Goal: Communication & Community: Ask a question

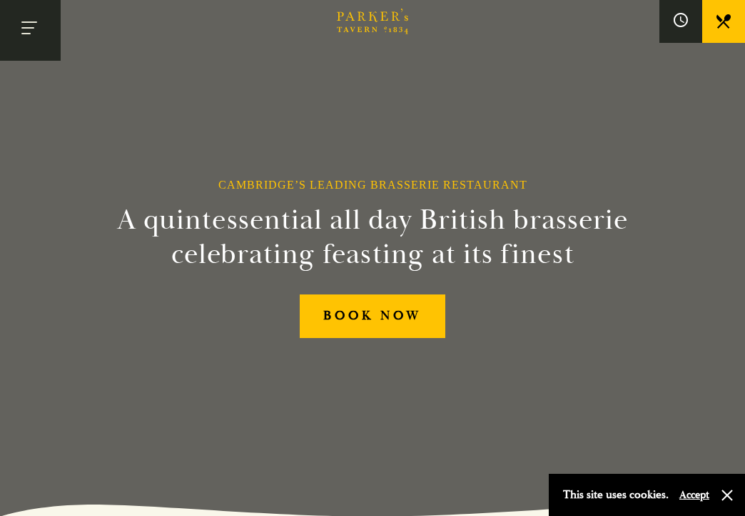
click at [42, 27] on button "Toggle navigation" at bounding box center [30, 30] width 61 height 61
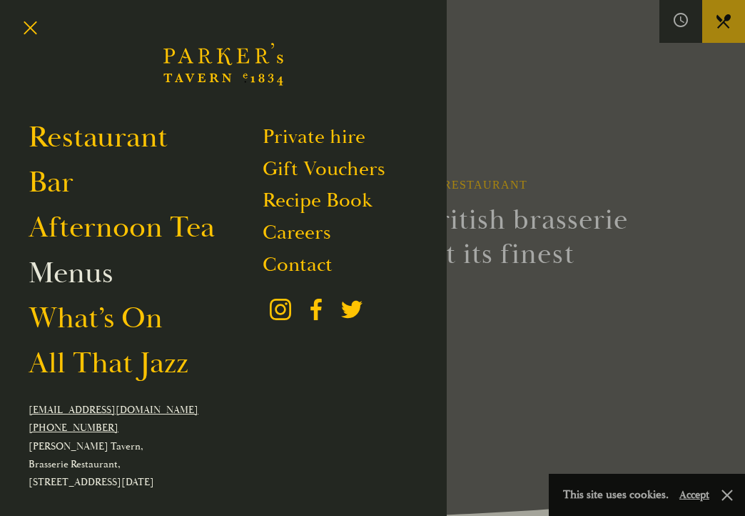
click at [79, 291] on link "Menus" at bounding box center [71, 272] width 84 height 37
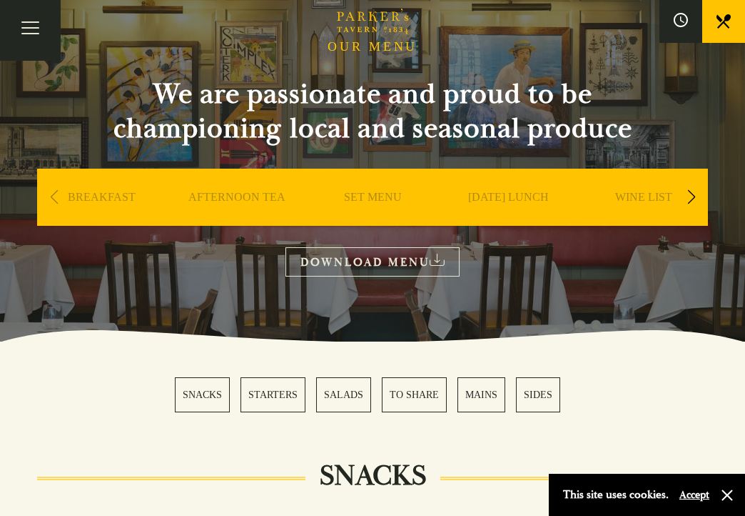
scroll to position [98, 0]
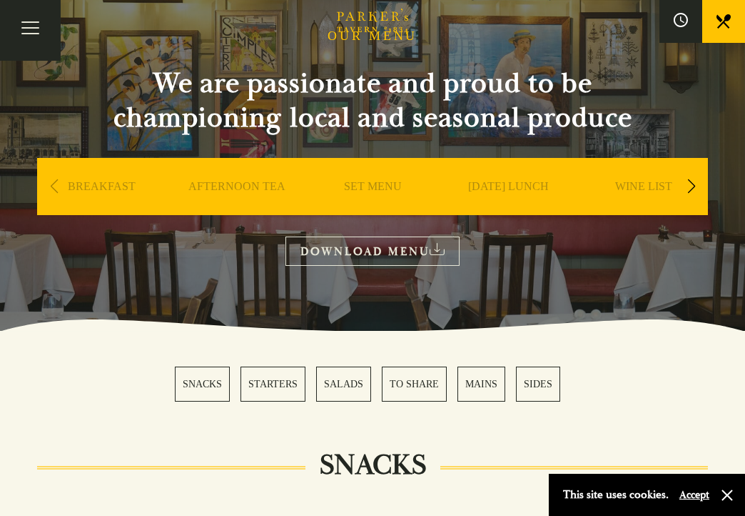
click at [697, 184] on div "Next slide" at bounding box center [691, 186] width 19 height 31
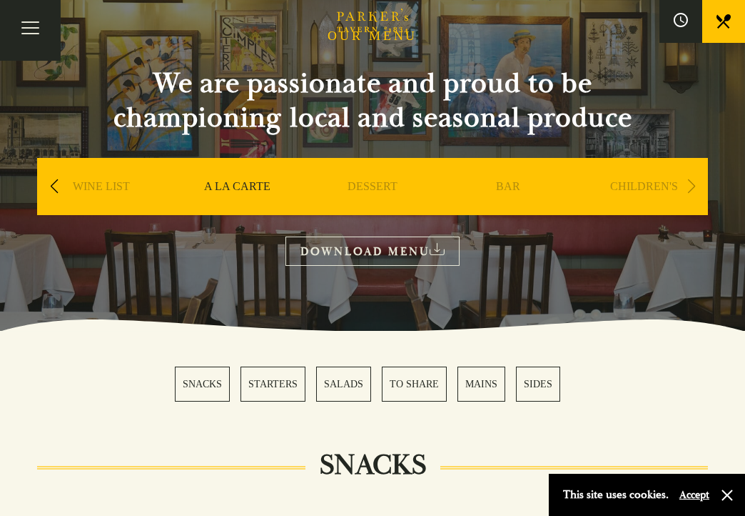
click at [697, 184] on div "Next slide" at bounding box center [691, 186] width 19 height 31
click at [639, 194] on link "CHILDREN'S" at bounding box center [645, 207] width 68 height 57
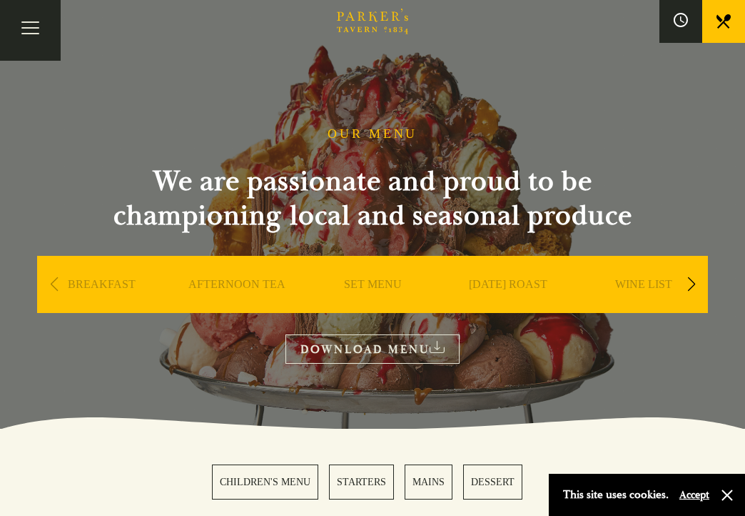
click at [51, 276] on div "Previous slide" at bounding box center [53, 283] width 19 height 31
click at [51, 286] on div "Previous slide" at bounding box center [53, 283] width 19 height 31
click at [688, 286] on div "Next slide" at bounding box center [691, 283] width 19 height 31
click at [496, 284] on link "A LA CARTE" at bounding box center [509, 305] width 66 height 57
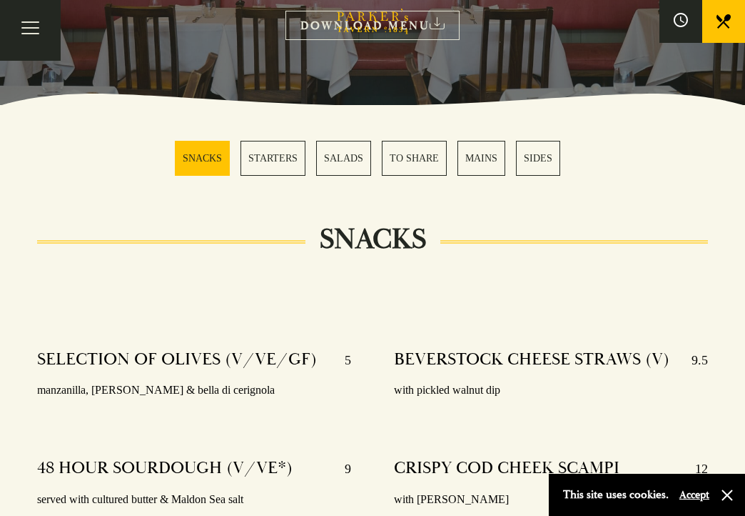
scroll to position [326, 0]
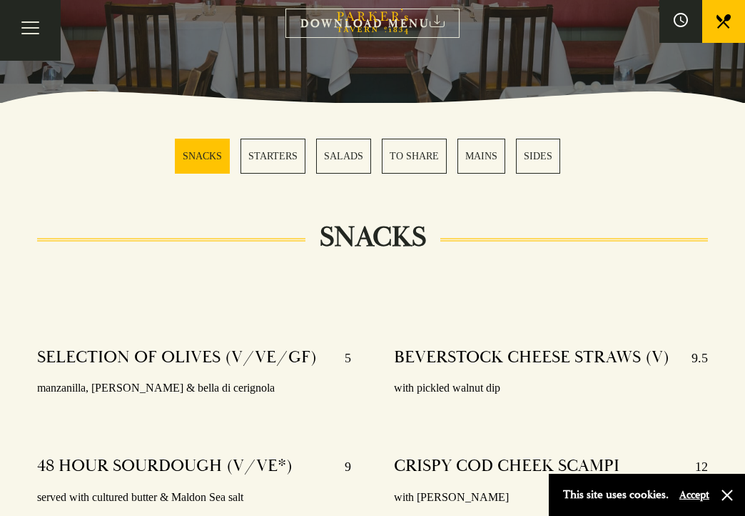
click at [483, 169] on link "MAINS" at bounding box center [482, 156] width 48 height 35
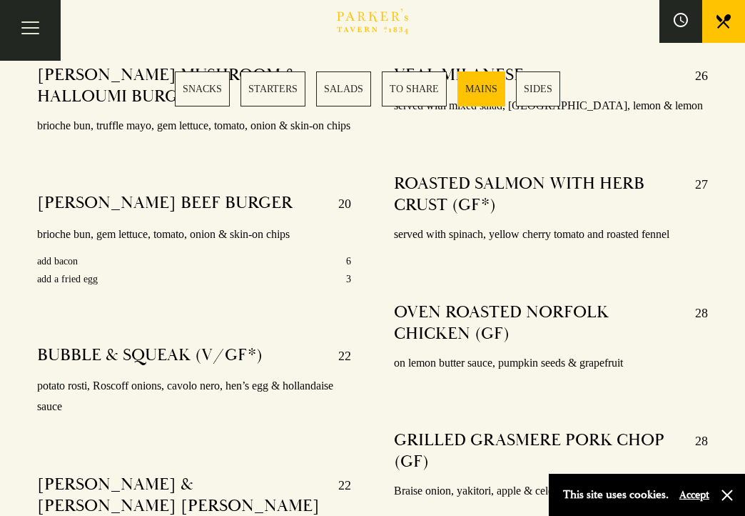
scroll to position [2627, 0]
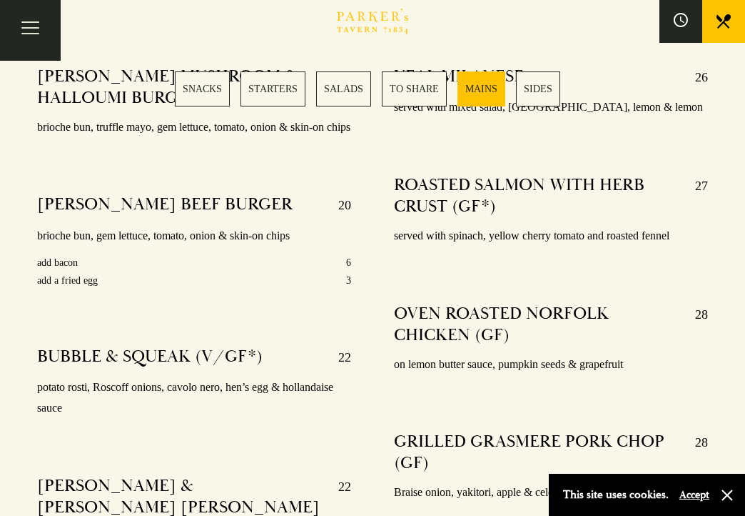
click at [266, 88] on link "STARTERS" at bounding box center [273, 88] width 65 height 35
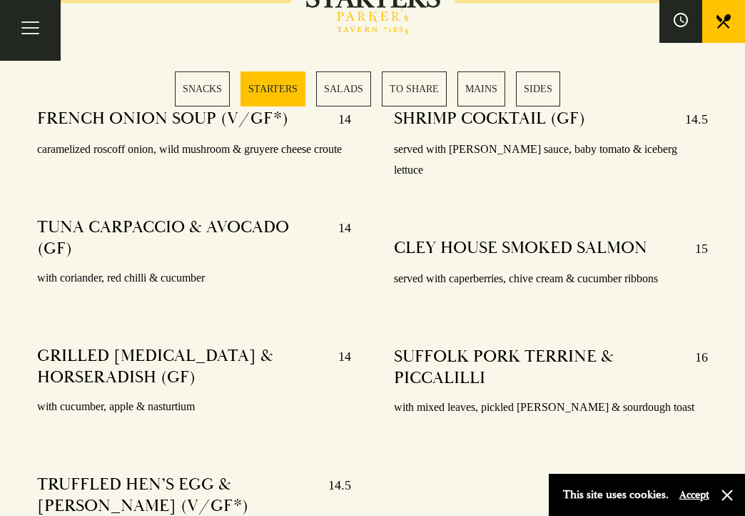
scroll to position [1175, 0]
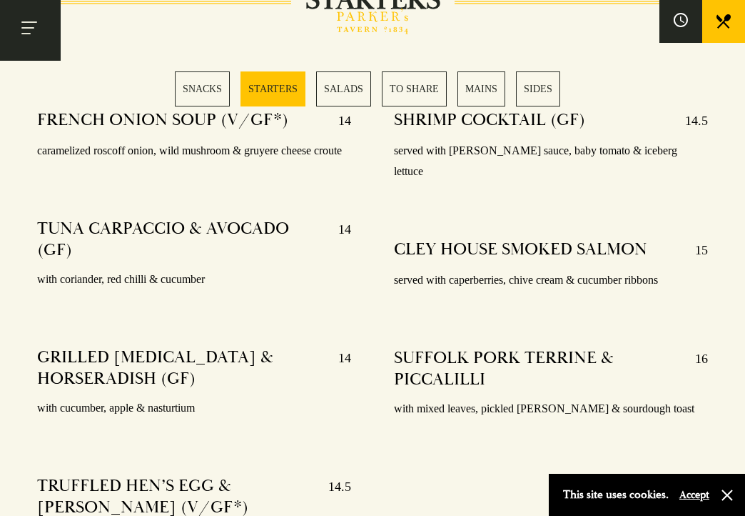
click at [37, 34] on button "Toggle navigation" at bounding box center [30, 30] width 61 height 61
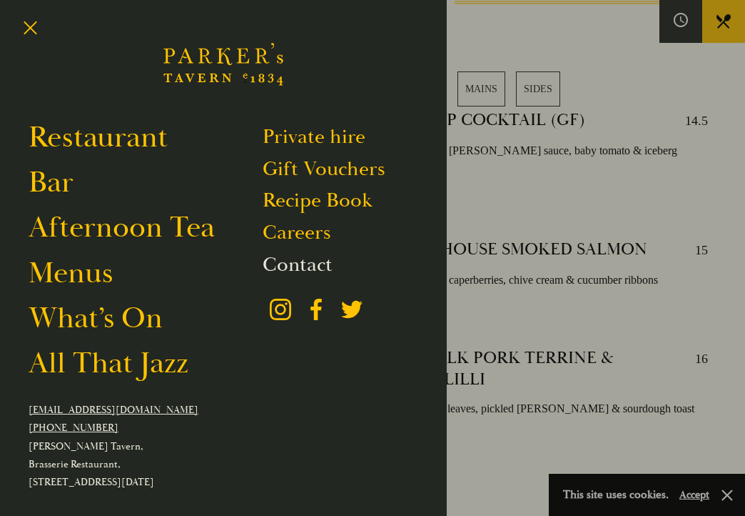
click at [283, 258] on link "Contact" at bounding box center [298, 264] width 70 height 26
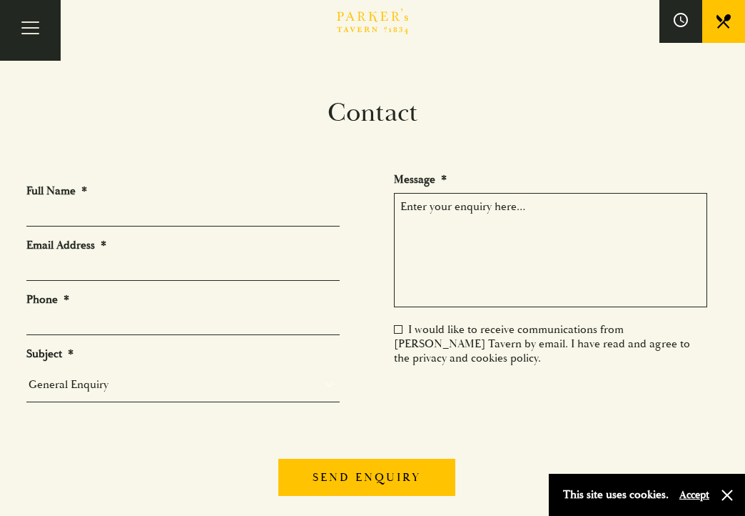
click at [241, 204] on input "Full Name *" at bounding box center [182, 215] width 313 height 22
type input "[PERSON_NAME]"
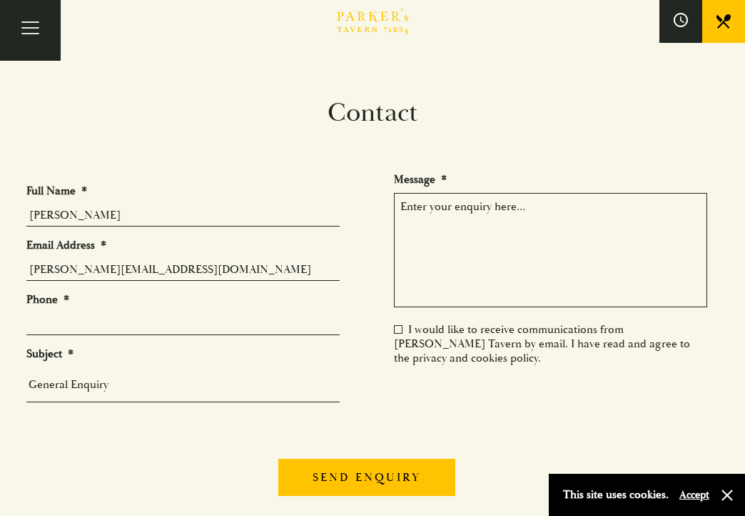
type input "[PERSON_NAME][EMAIL_ADDRESS][DOMAIN_NAME]"
type input "07884337927"
click at [95, 388] on select "General Enquiry Private Bookings Group Bookings Events" at bounding box center [182, 384] width 313 height 20
click at [26, 375] on select "General Enquiry Private Bookings Group Bookings Events" at bounding box center [182, 384] width 313 height 20
click at [478, 232] on textarea "Message *" at bounding box center [550, 250] width 313 height 114
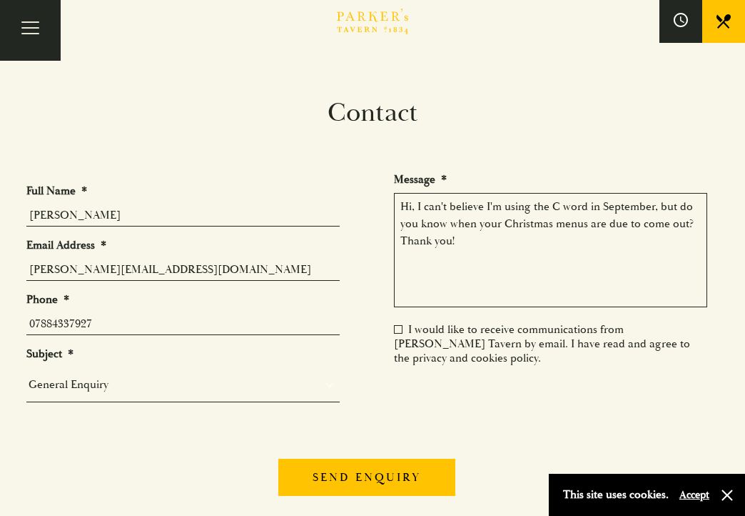
type textarea "Hi, I can't believe I'm using the C word in September, but do you know when you…"
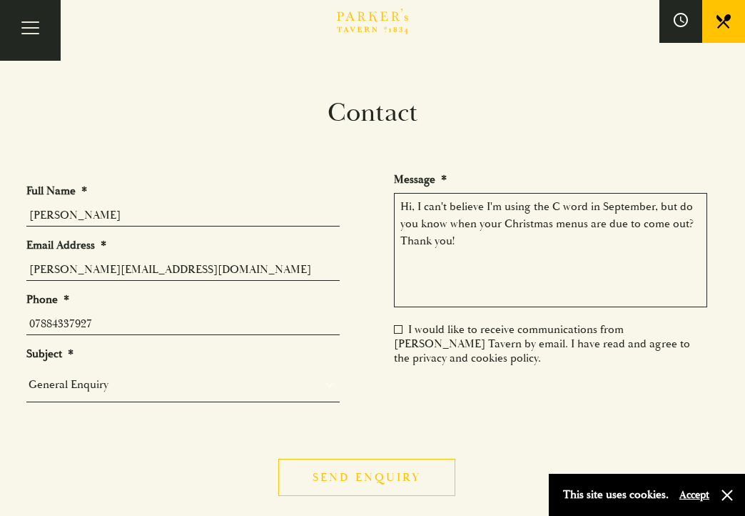
click at [399, 460] on input "Send enquiry" at bounding box center [366, 476] width 176 height 37
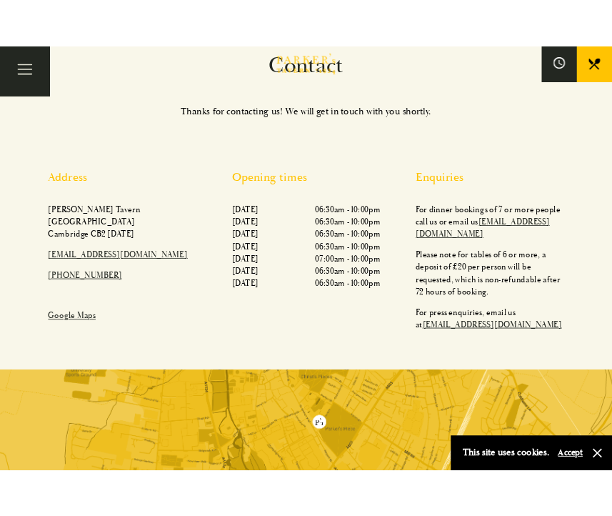
scroll to position [77, 0]
